Goal: Task Accomplishment & Management: Manage account settings

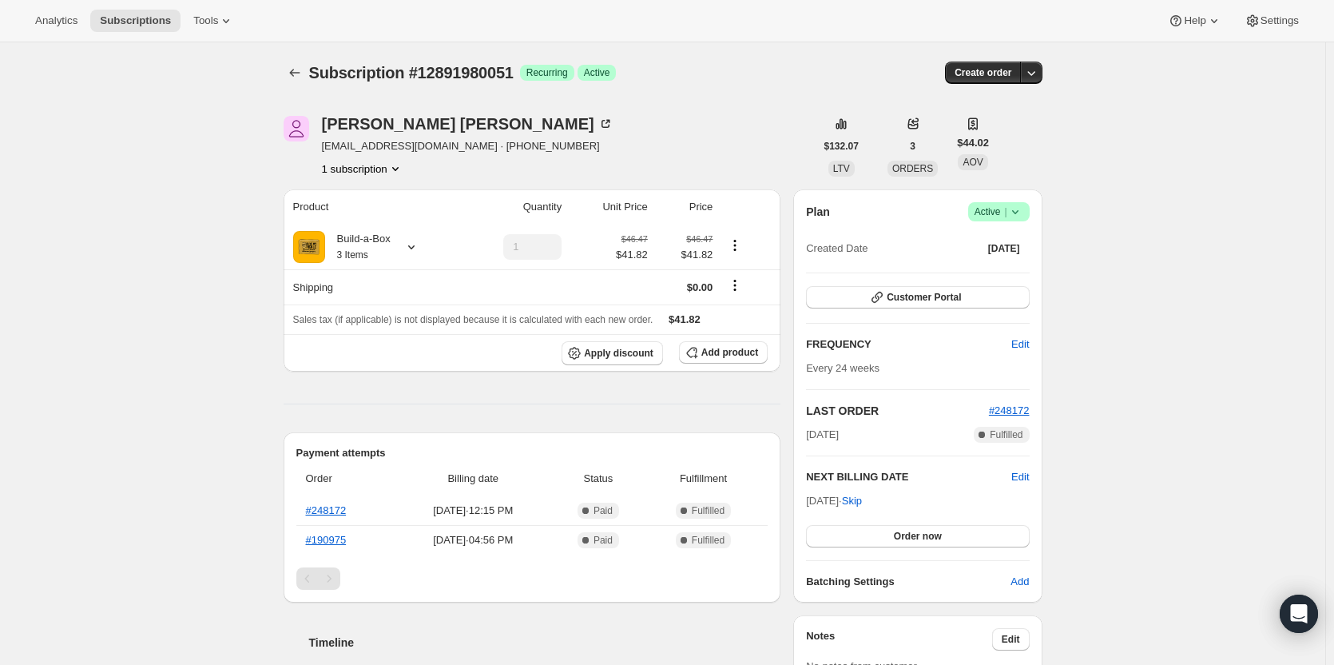
click at [1004, 211] on span "Active |" at bounding box center [999, 212] width 49 height 16
click at [1004, 277] on span "Cancel subscription" at bounding box center [1004, 271] width 90 height 16
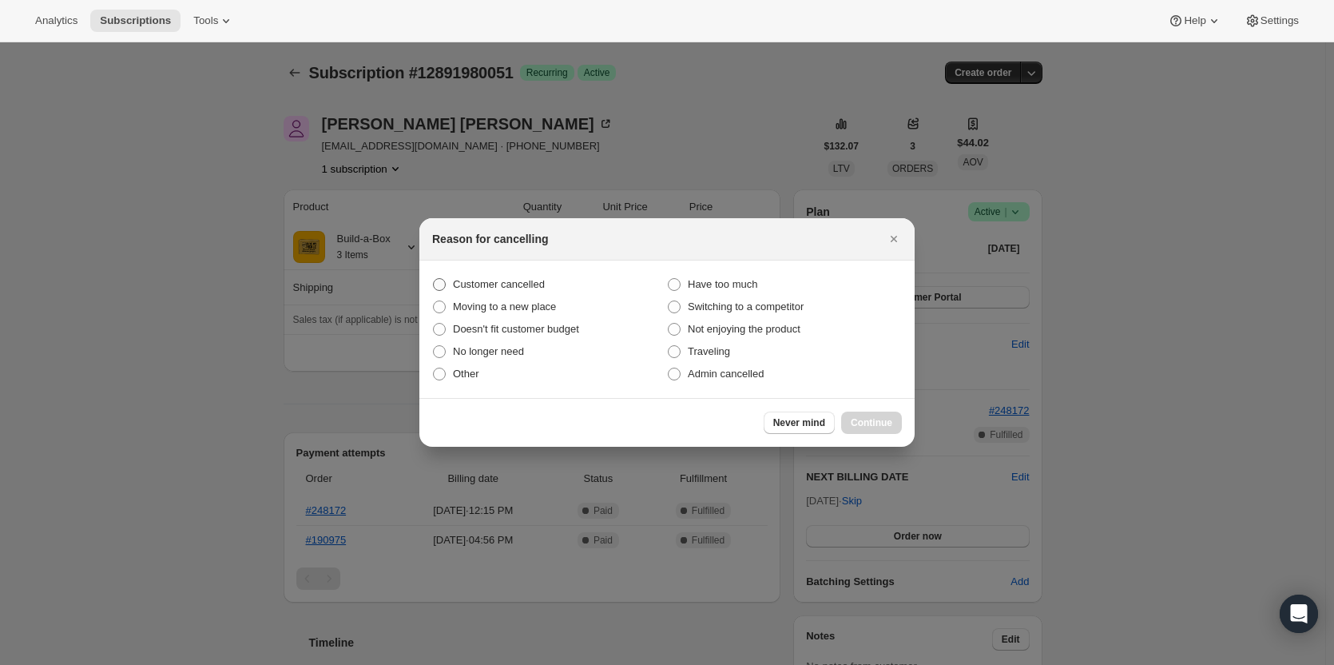
click at [485, 281] on span "Customer cancelled" at bounding box center [499, 284] width 92 height 12
click at [434, 279] on input "Customer cancelled" at bounding box center [433, 278] width 1 height 1
radio input "true"
click at [858, 418] on span "Continue" at bounding box center [872, 422] width 42 height 13
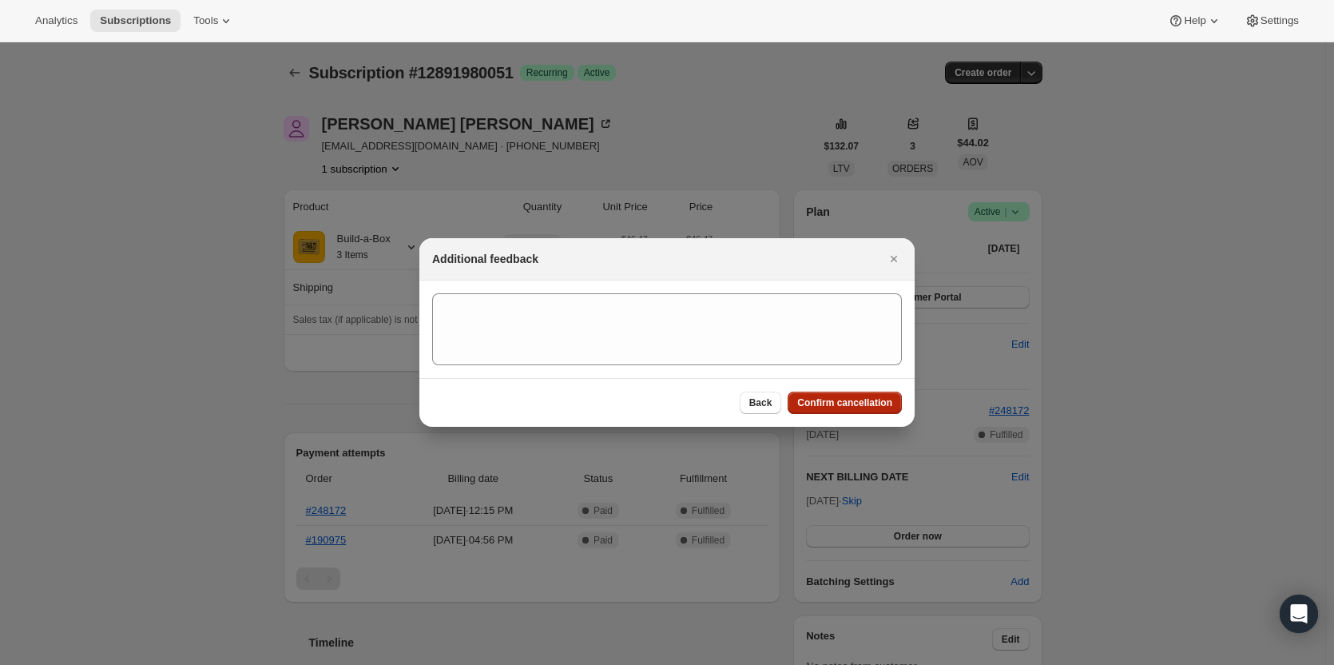
click at [857, 407] on span "Confirm cancellation" at bounding box center [844, 402] width 95 height 13
